Goal: Find specific page/section: Find specific page/section

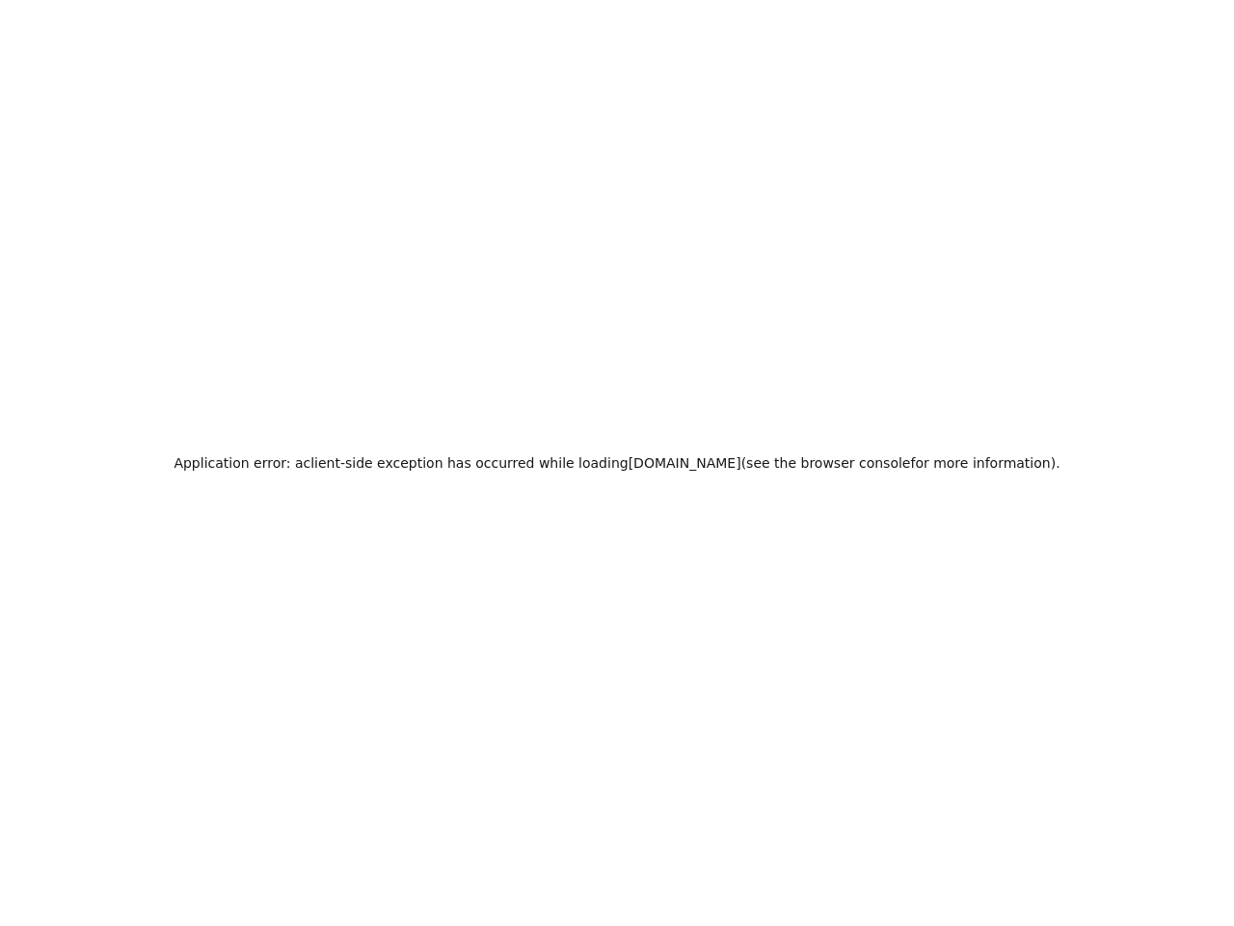
click at [617, 463] on h2 "Application error: a client -side exception has occurred while loading [DOMAIN_…" at bounding box center [617, 462] width 886 height 27
